Goal: Check status: Check status

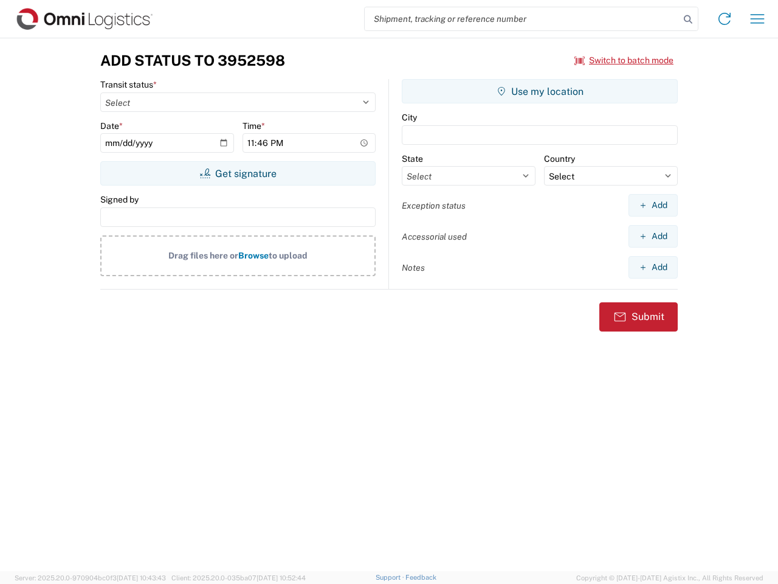
click at [522, 19] on input "search" at bounding box center [522, 18] width 315 height 23
click at [688, 19] on icon at bounding box center [688, 19] width 17 height 17
click at [725, 19] on icon at bounding box center [724, 18] width 19 height 19
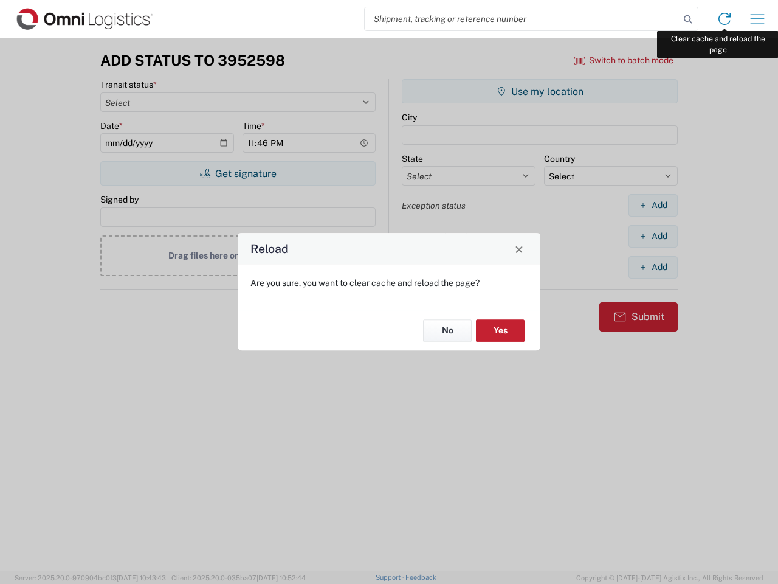
click at [758, 19] on div "Reload Are you sure, you want to clear cache and reload the page? No Yes" at bounding box center [389, 292] width 778 height 584
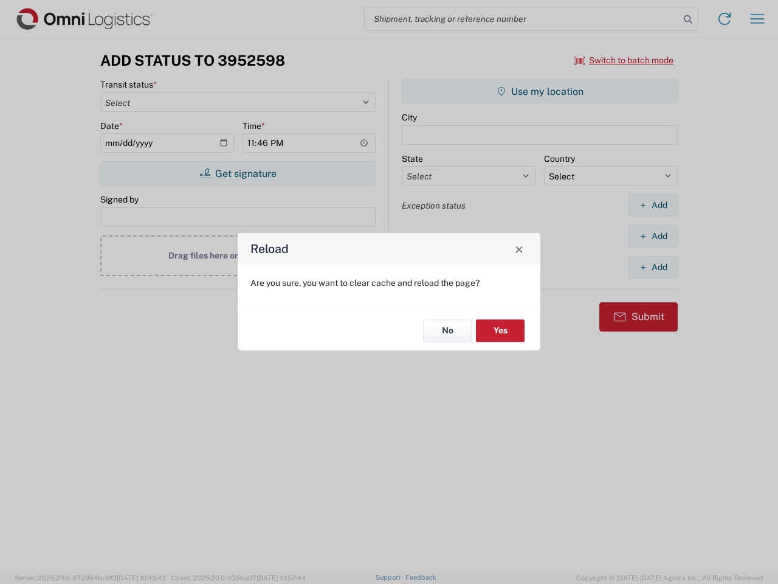
click at [624, 60] on div "Reload Are you sure, you want to clear cache and reload the page? No Yes" at bounding box center [389, 292] width 778 height 584
click at [238, 173] on div "Reload Are you sure, you want to clear cache and reload the page? No Yes" at bounding box center [389, 292] width 778 height 584
click at [540, 91] on div "Reload Are you sure, you want to clear cache and reload the page? No Yes" at bounding box center [389, 292] width 778 height 584
click at [653, 205] on div "Reload Are you sure, you want to clear cache and reload the page? No Yes" at bounding box center [389, 292] width 778 height 584
click at [653, 236] on div "Reload Are you sure, you want to clear cache and reload the page? No Yes" at bounding box center [389, 292] width 778 height 584
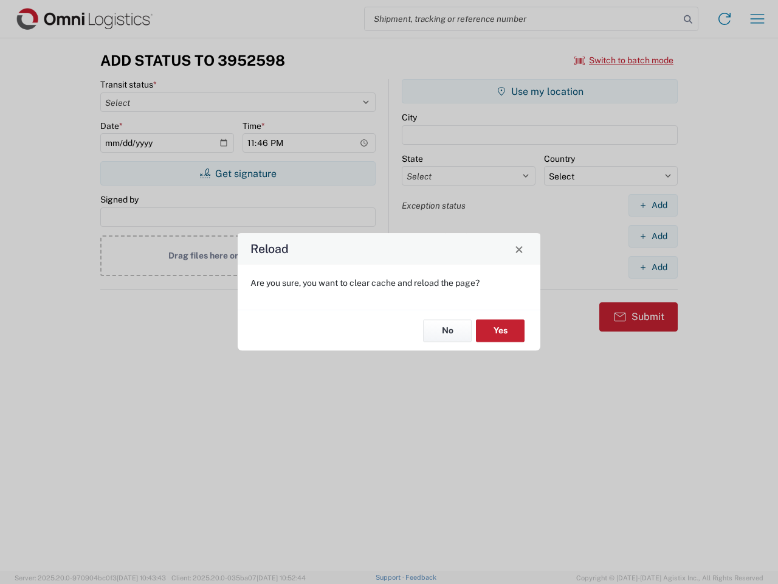
click at [653, 267] on div "Reload Are you sure, you want to clear cache and reload the page? No Yes" at bounding box center [389, 292] width 778 height 584
